Goal: Transaction & Acquisition: Book appointment/travel/reservation

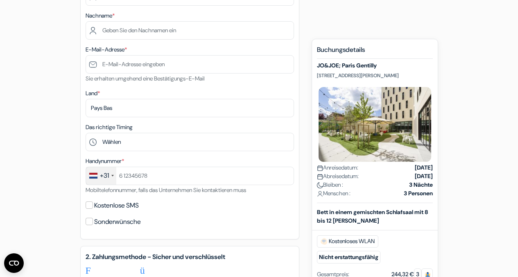
scroll to position [41, 0]
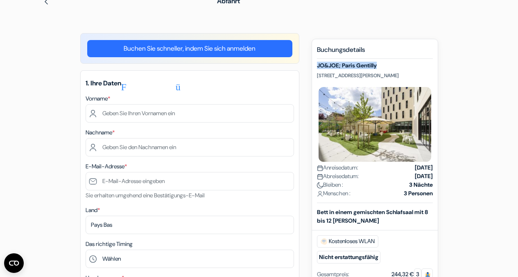
drag, startPoint x: 317, startPoint y: 65, endPoint x: 379, endPoint y: 65, distance: 62.6
click at [379, 65] on h5 "JO&JOE; Paris Gentilly" at bounding box center [375, 65] width 116 height 7
click at [399, 65] on h5 "JO&JOE; Paris Gentilly" at bounding box center [375, 65] width 116 height 7
drag, startPoint x: 317, startPoint y: 74, endPoint x: 358, endPoint y: 85, distance: 43.3
click at [358, 79] on p "[STREET_ADDRESS][PERSON_NAME]" at bounding box center [375, 75] width 116 height 7
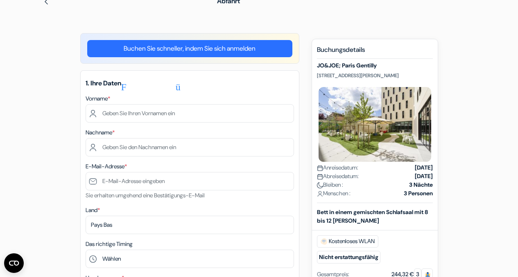
copy font "[STREET_ADDRESS][PERSON_NAME]"
drag, startPoint x: 316, startPoint y: 65, endPoint x: 397, endPoint y: 66, distance: 81.0
click at [397, 66] on h5 "JO&JOE; Paris Gentilly" at bounding box center [375, 65] width 116 height 7
copy font "JO&JOE; Paris Gentilly"
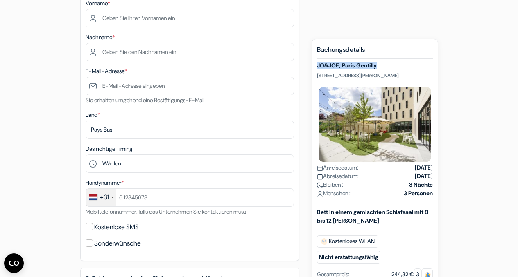
scroll to position [93, 0]
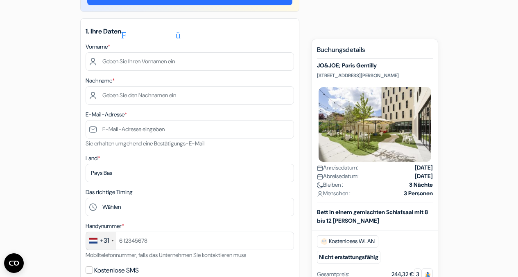
drag, startPoint x: 317, startPoint y: 64, endPoint x: 384, endPoint y: 65, distance: 67.1
click at [384, 65] on h5 "JO&JOE; Paris Gentilly" at bounding box center [375, 65] width 116 height 7
copy font "JO&JOE; Paris Gentilly"
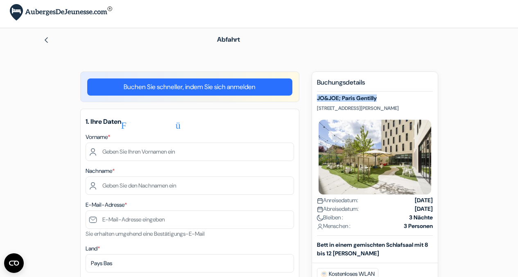
scroll to position [0, 0]
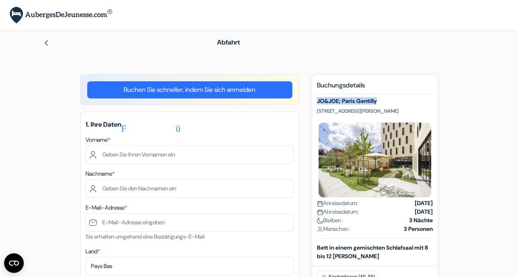
click at [46, 13] on img at bounding box center [61, 15] width 102 height 17
